Goal: Information Seeking & Learning: Learn about a topic

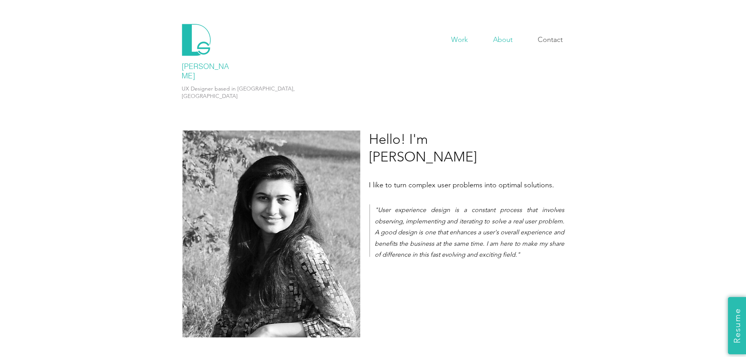
click at [460, 41] on p "Work" at bounding box center [459, 40] width 25 height 12
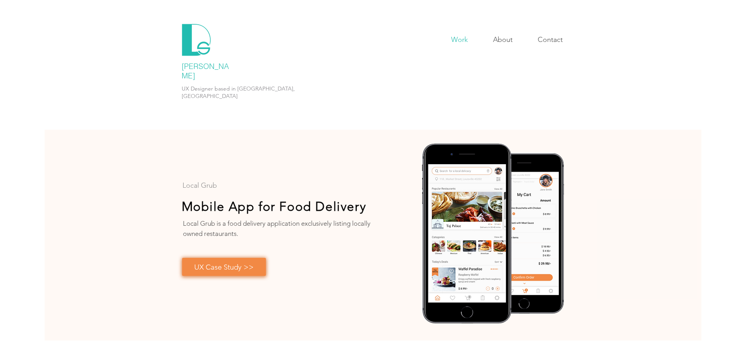
click at [250, 262] on span "UX Case Study >>" at bounding box center [224, 266] width 60 height 9
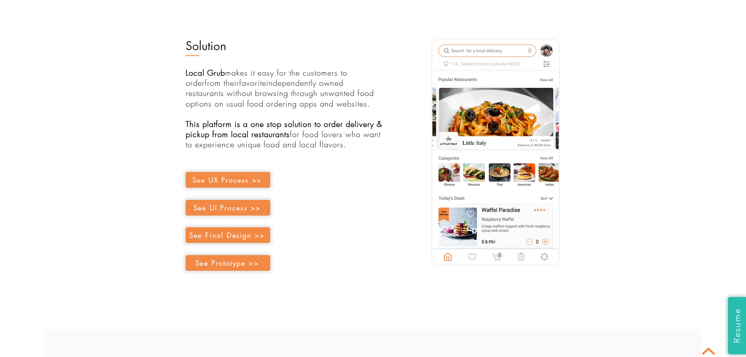
scroll to position [1018, 0]
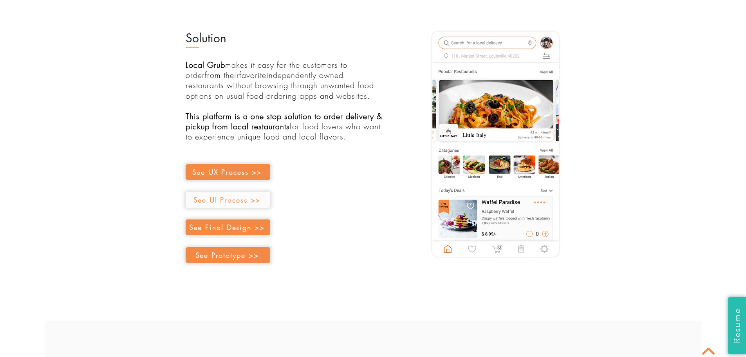
click at [240, 195] on span "See UI Process >>" at bounding box center [226, 199] width 67 height 9
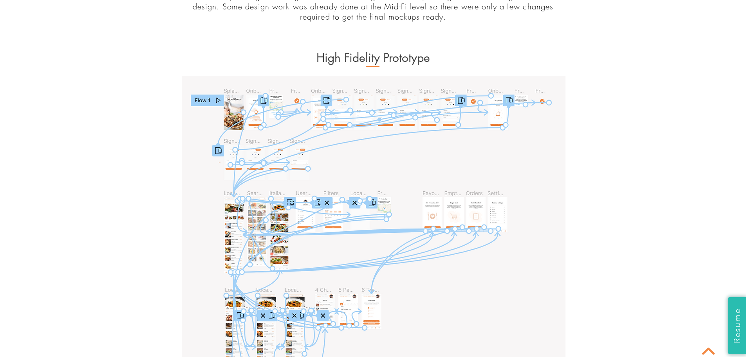
scroll to position [7526, 0]
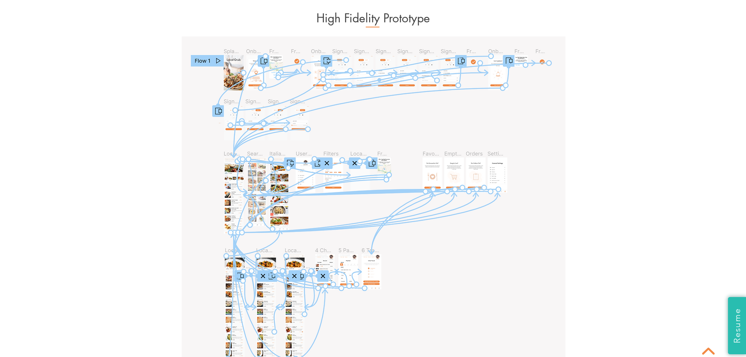
click at [312, 250] on img at bounding box center [374, 208] width 384 height 345
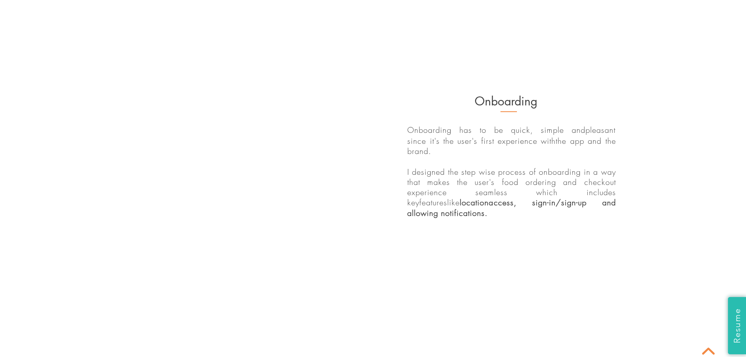
scroll to position [7917, 0]
click at [171, 144] on icon "#comp-kteihcjp svg [data-color="1"] {fill: #000000;}" at bounding box center [172, 160] width 33 height 33
click at [185, 145] on icon "#comp-kteihcjp svg [data-color="1"] {fill: #000000;}" at bounding box center [172, 160] width 33 height 33
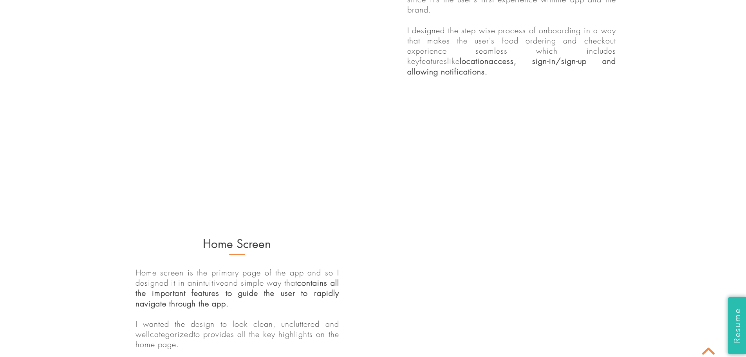
scroll to position [8074, 0]
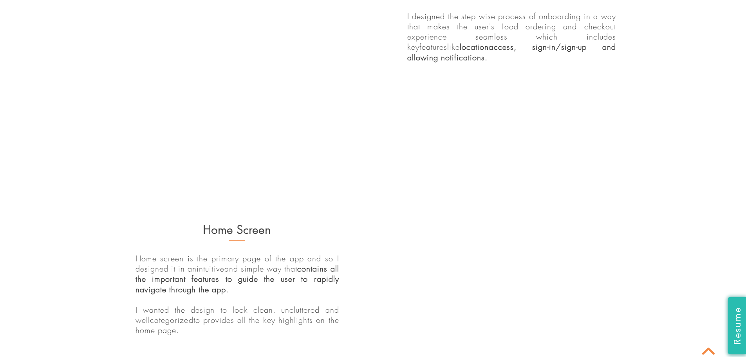
click at [738, 320] on span "Resume" at bounding box center [736, 325] width 11 height 38
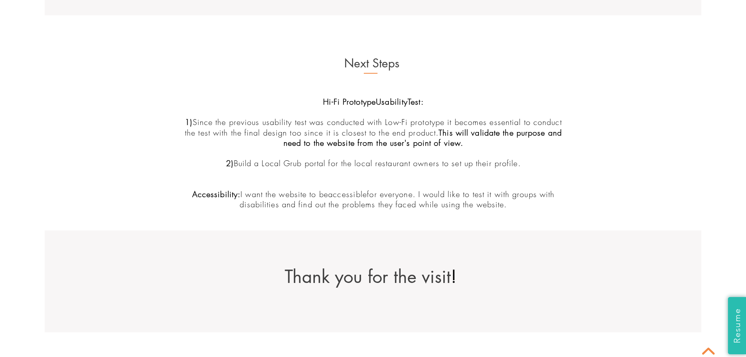
scroll to position [9008, 0]
click at [735, 318] on span "Resume" at bounding box center [736, 325] width 11 height 38
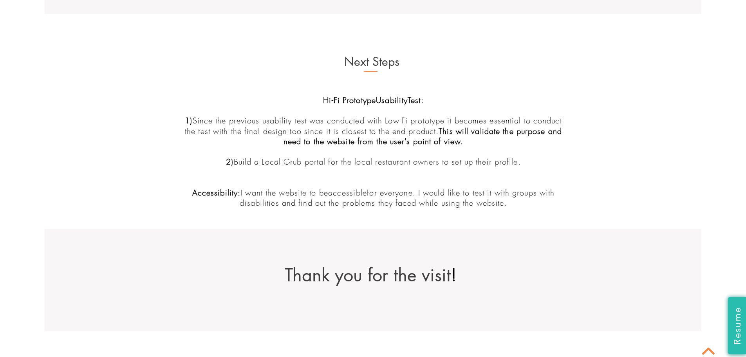
click at [735, 316] on span "Resume" at bounding box center [736, 325] width 11 height 38
click at [734, 316] on span "Resume" at bounding box center [736, 325] width 11 height 38
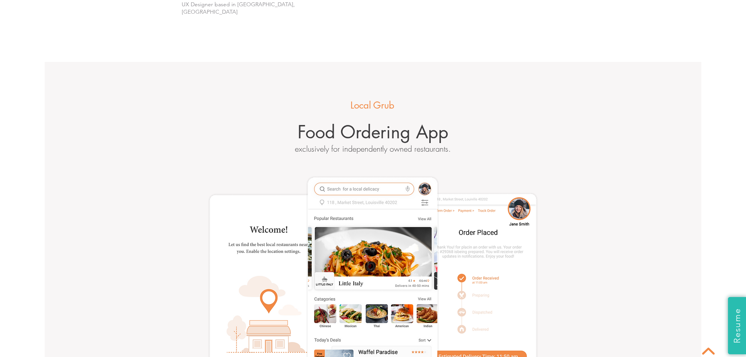
scroll to position [0, 0]
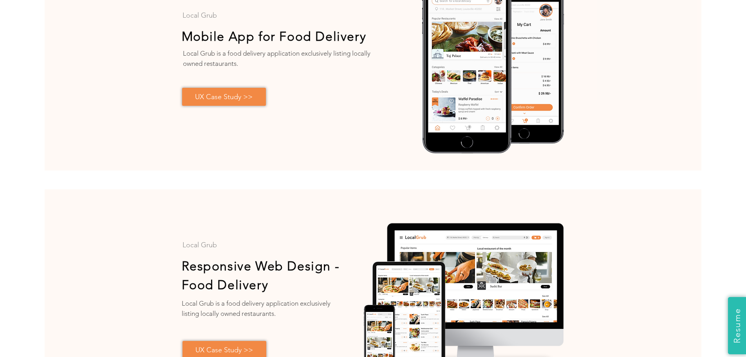
scroll to position [274, 0]
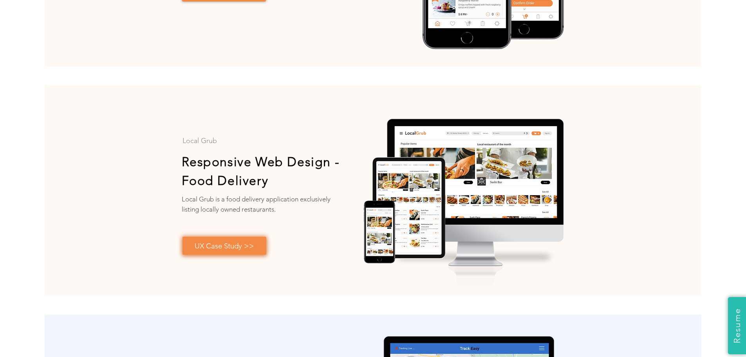
click at [230, 241] on span "UX Case Study >>" at bounding box center [225, 245] width 60 height 9
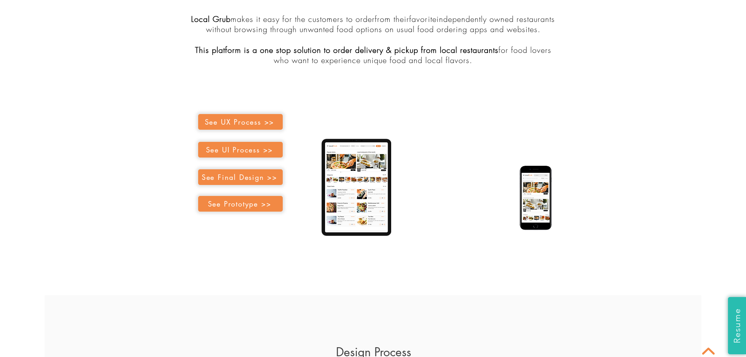
scroll to position [1058, 0]
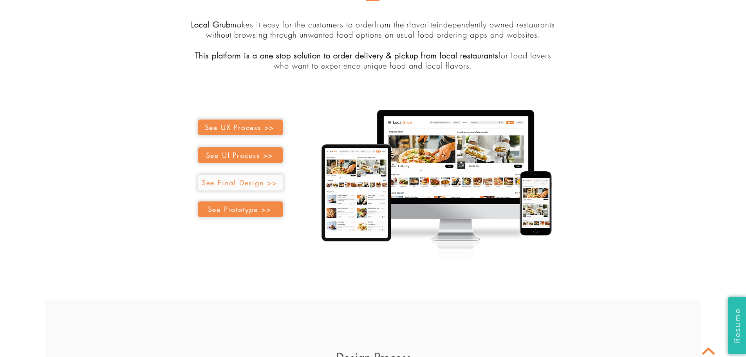
click at [240, 175] on span "See Final Design >>" at bounding box center [240, 183] width 85 height 16
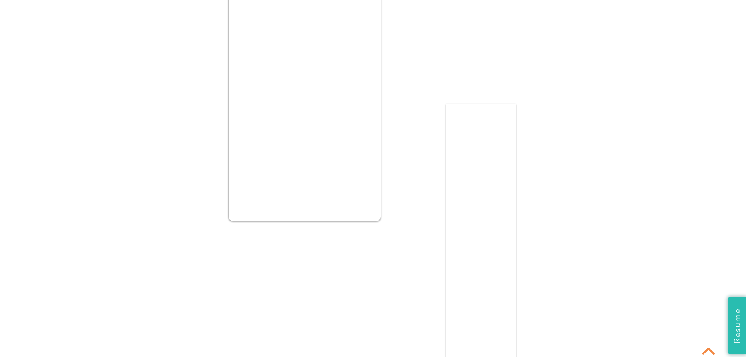
scroll to position [7808, 0]
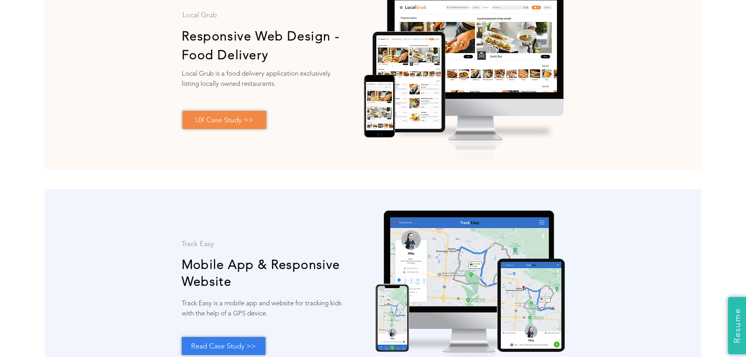
scroll to position [473, 0]
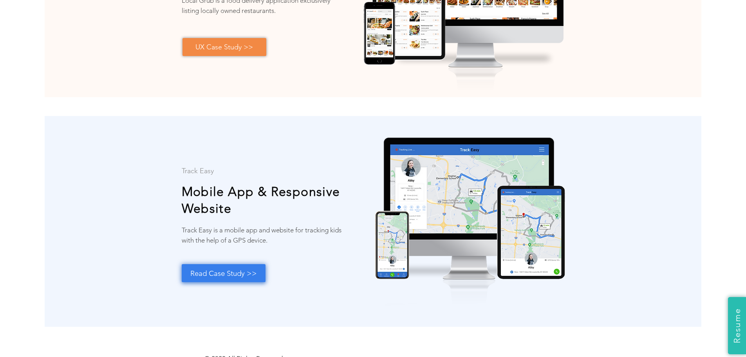
click at [236, 269] on span "Read Case Study >>" at bounding box center [223, 273] width 67 height 9
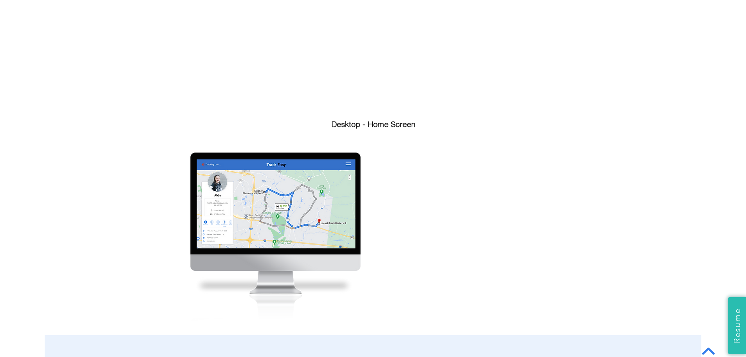
scroll to position [6436, 0]
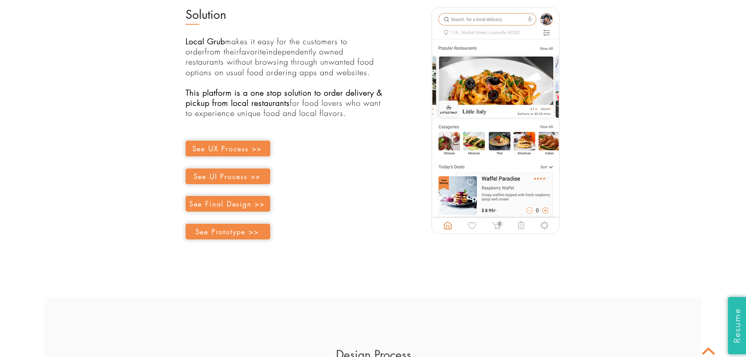
scroll to position [1018, 0]
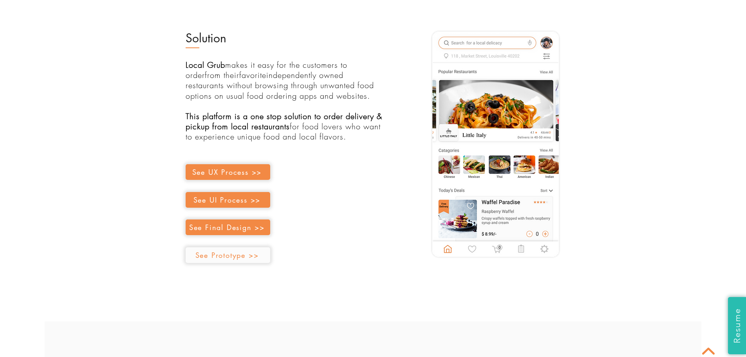
click at [222, 250] on span "See Prototype >>" at bounding box center [226, 254] width 63 height 9
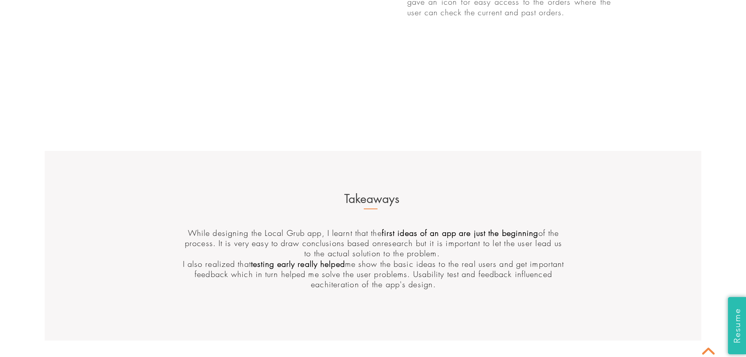
scroll to position [8759, 0]
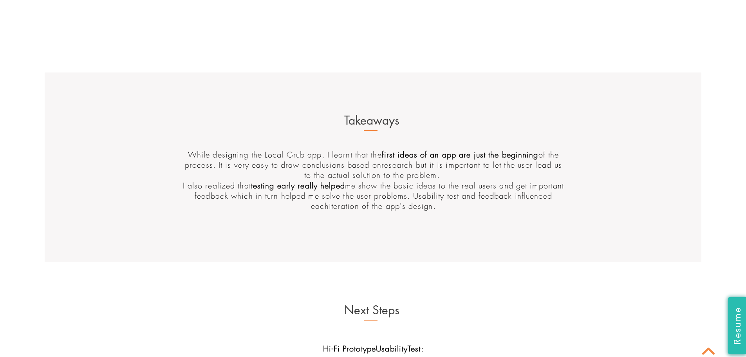
click at [741, 329] on span "Resume" at bounding box center [736, 325] width 11 height 38
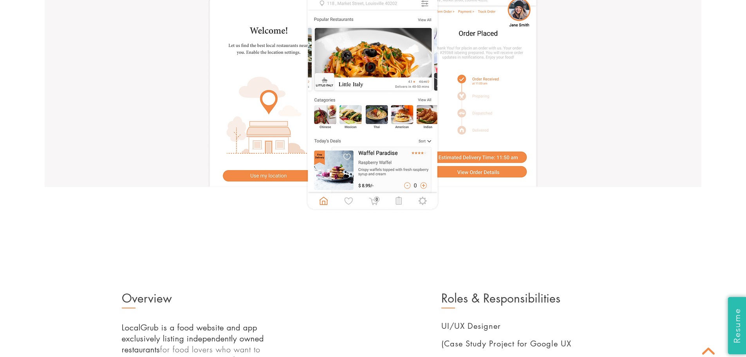
scroll to position [264, 0]
